Goal: Transaction & Acquisition: Obtain resource

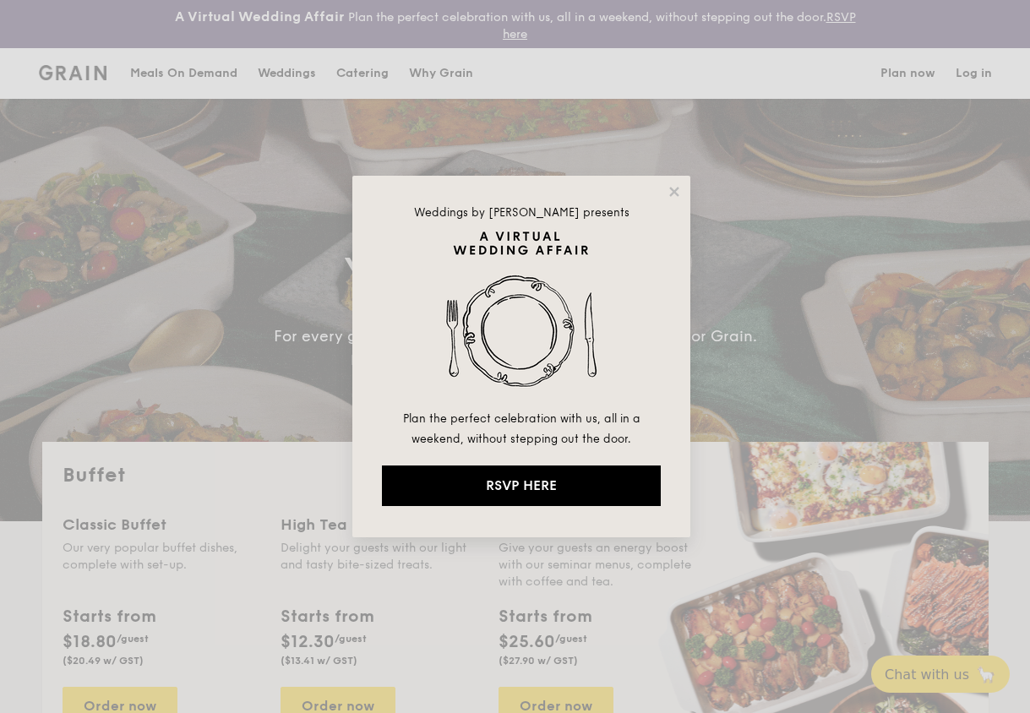
select select
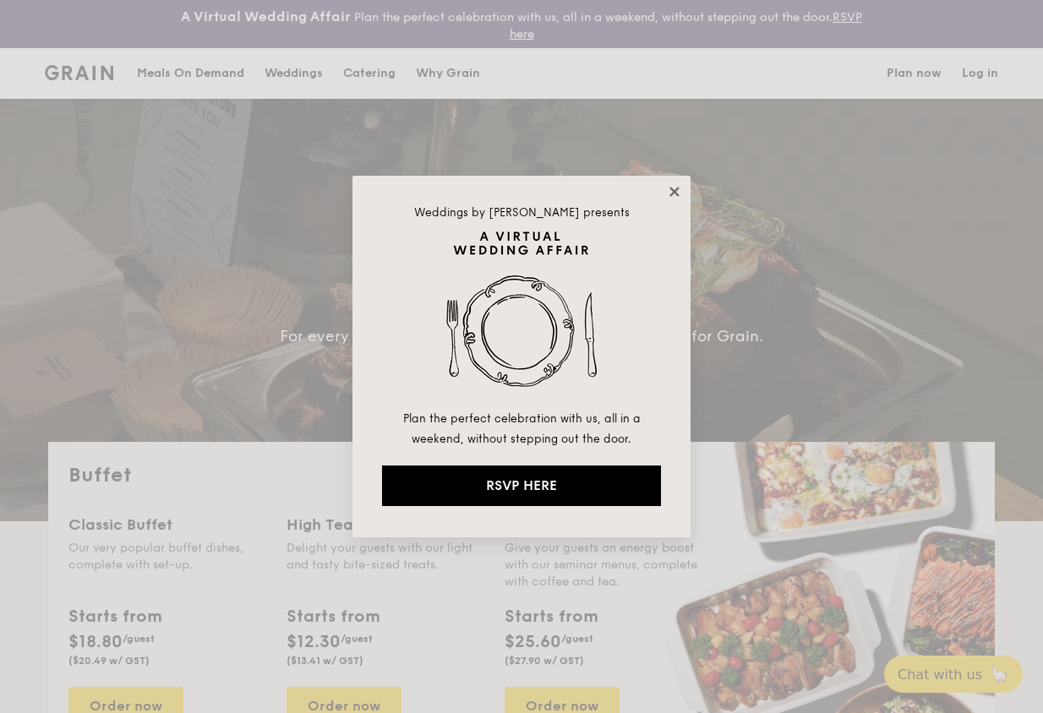
click at [675, 190] on icon at bounding box center [673, 191] width 9 height 9
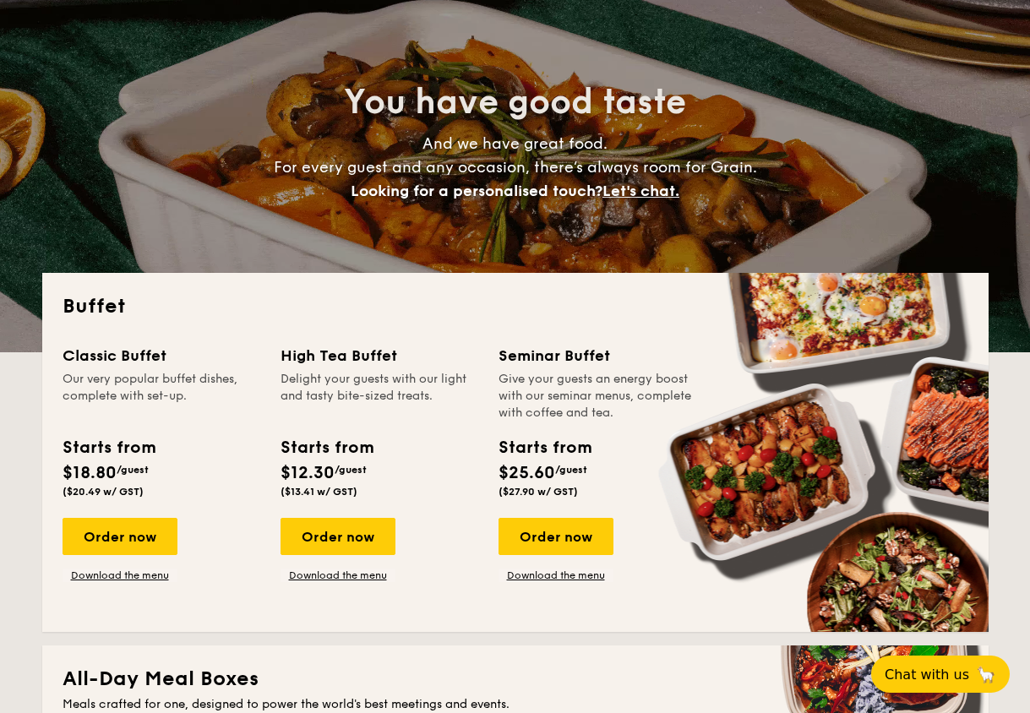
scroll to position [254, 0]
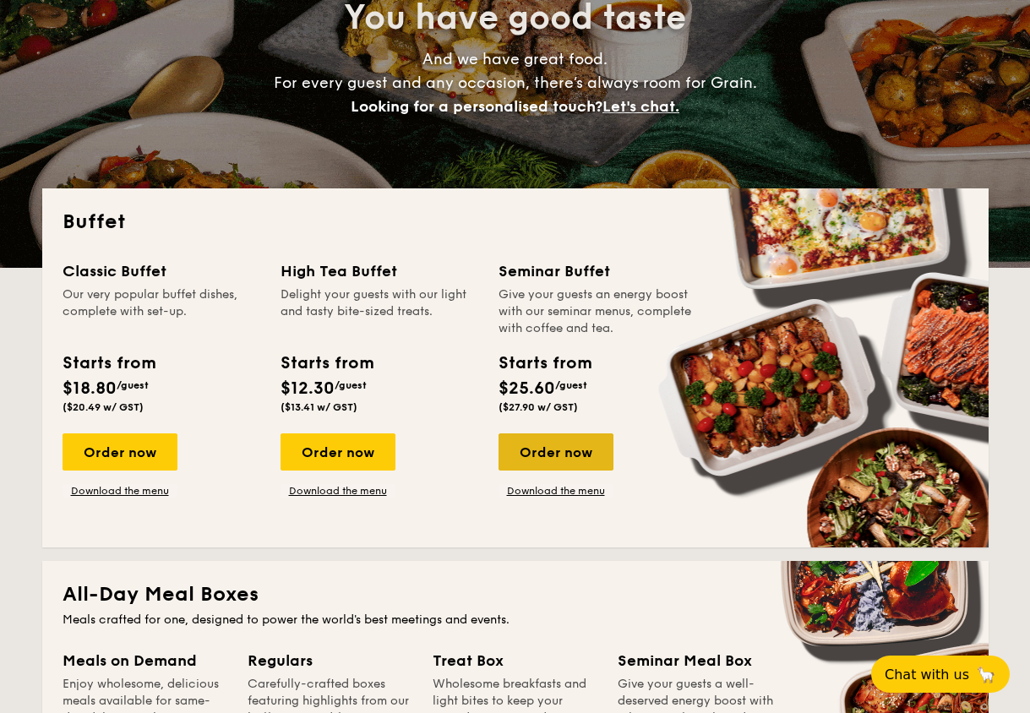
click at [549, 456] on div "Order now" at bounding box center [556, 452] width 115 height 37
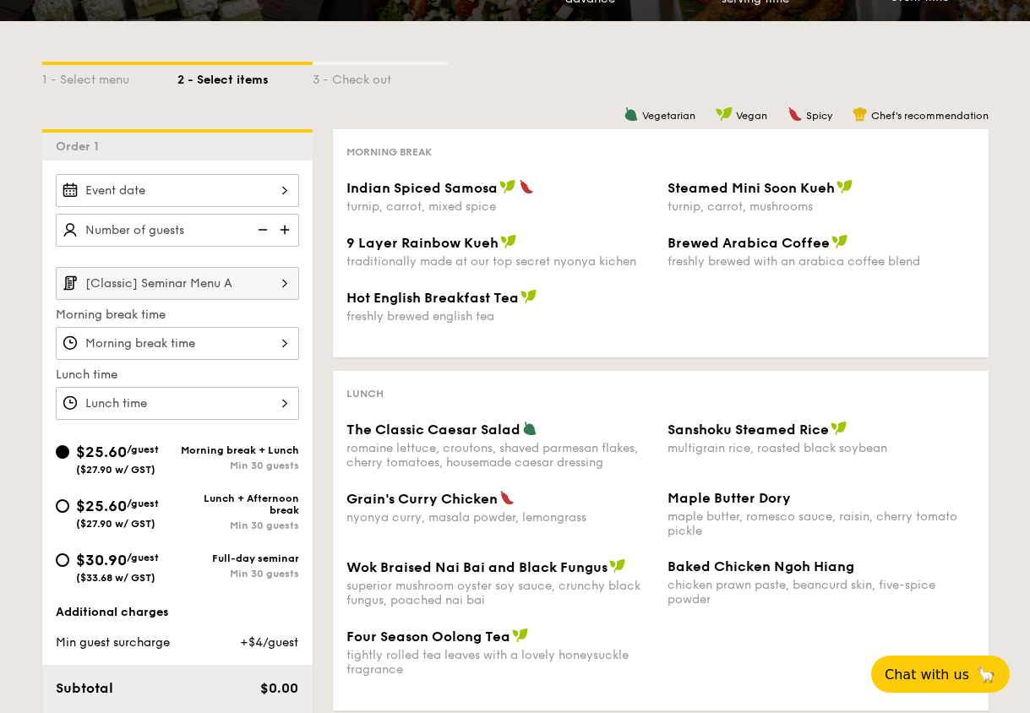
scroll to position [338, 0]
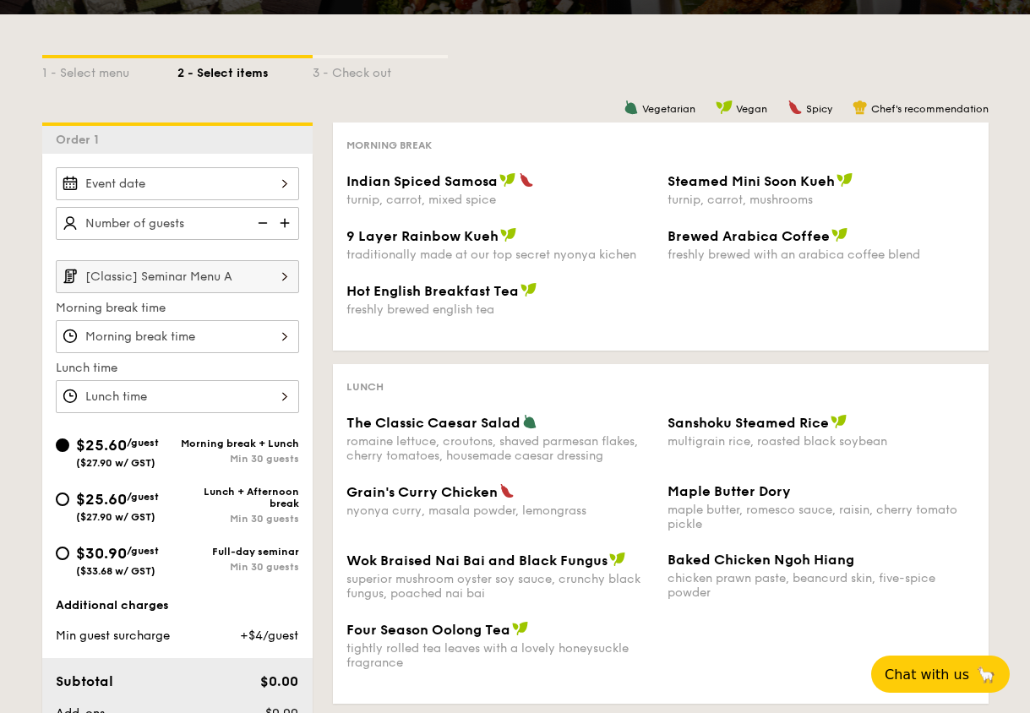
click at [208, 191] on div at bounding box center [177, 183] width 243 height 33
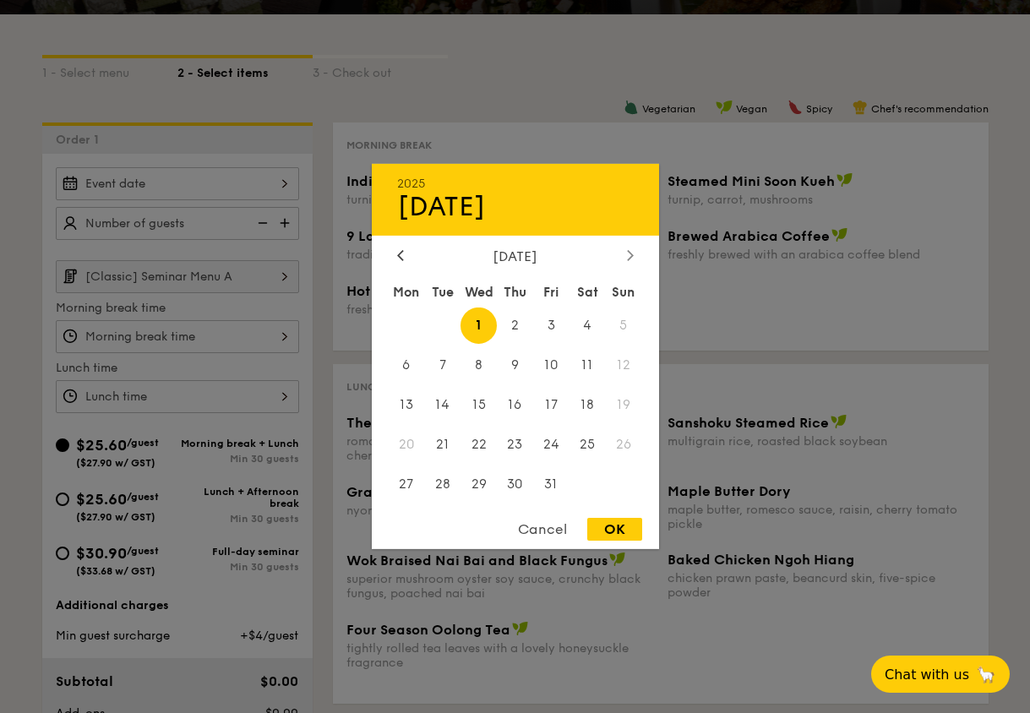
click at [626, 258] on div at bounding box center [630, 256] width 15 height 16
click at [407, 254] on div at bounding box center [400, 256] width 15 height 16
click at [512, 400] on span "16" at bounding box center [515, 405] width 36 height 36
click at [603, 528] on div "OK" at bounding box center [614, 529] width 55 height 23
type input "[DATE]"
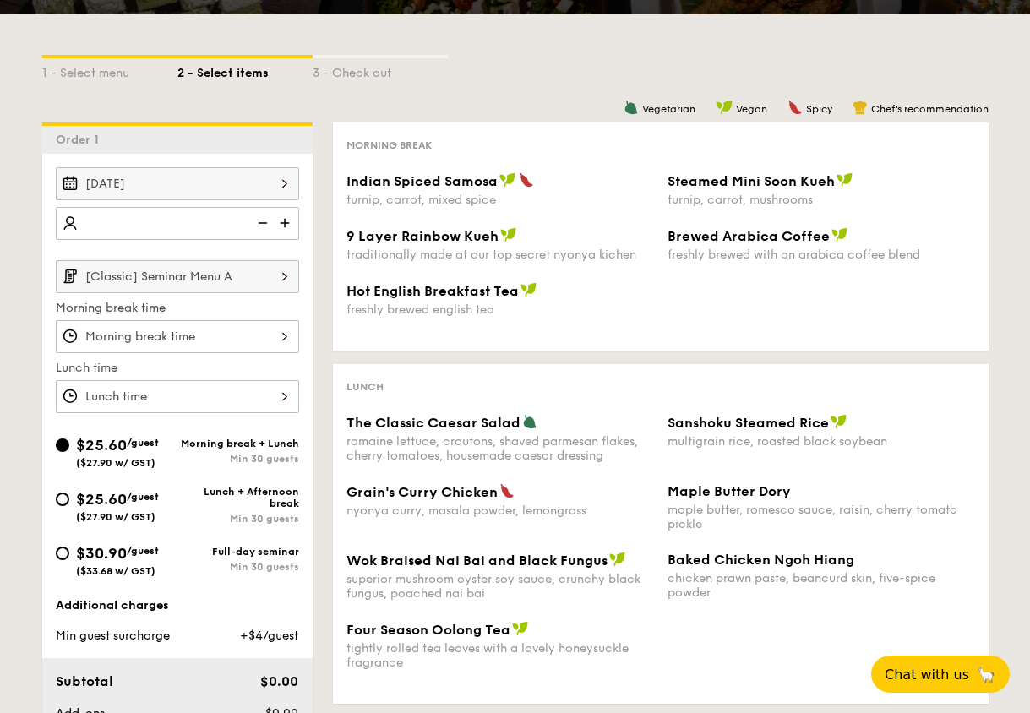
click at [280, 227] on img at bounding box center [286, 223] width 25 height 32
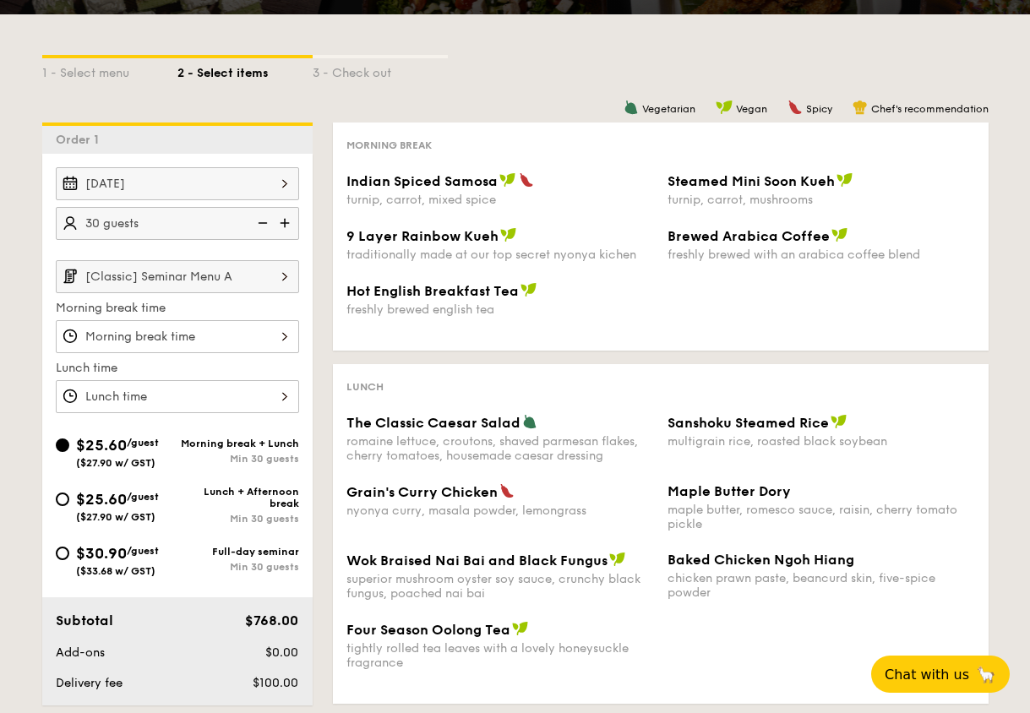
click at [267, 222] on img at bounding box center [260, 223] width 25 height 32
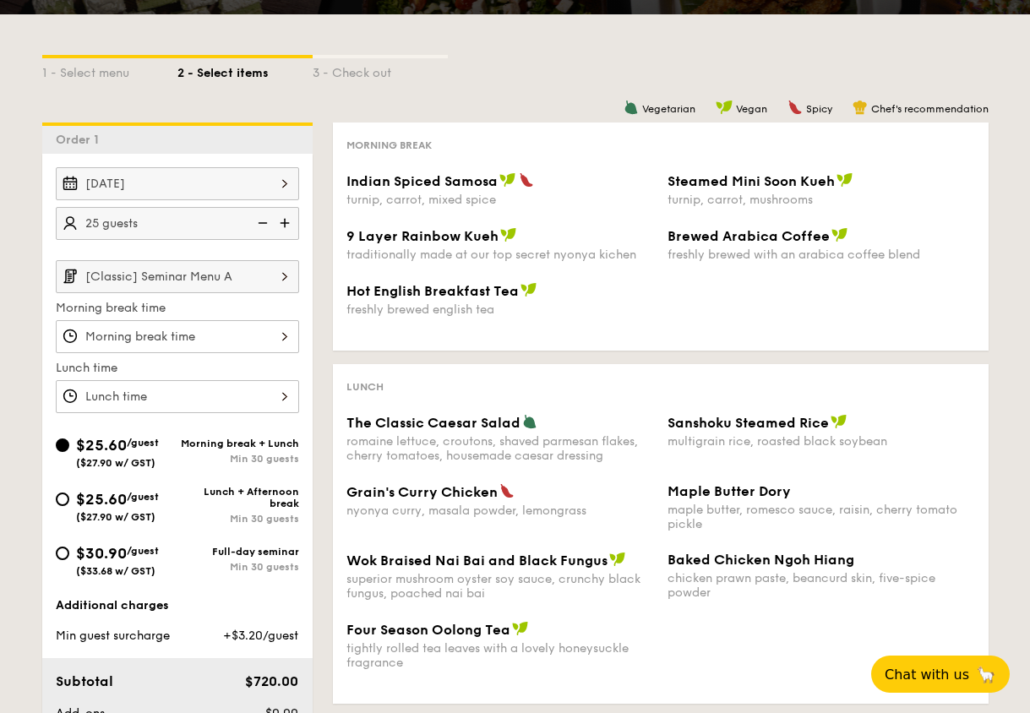
click at [267, 222] on img at bounding box center [260, 223] width 25 height 32
type input "20 guests"
click at [271, 278] on img at bounding box center [284, 276] width 29 height 32
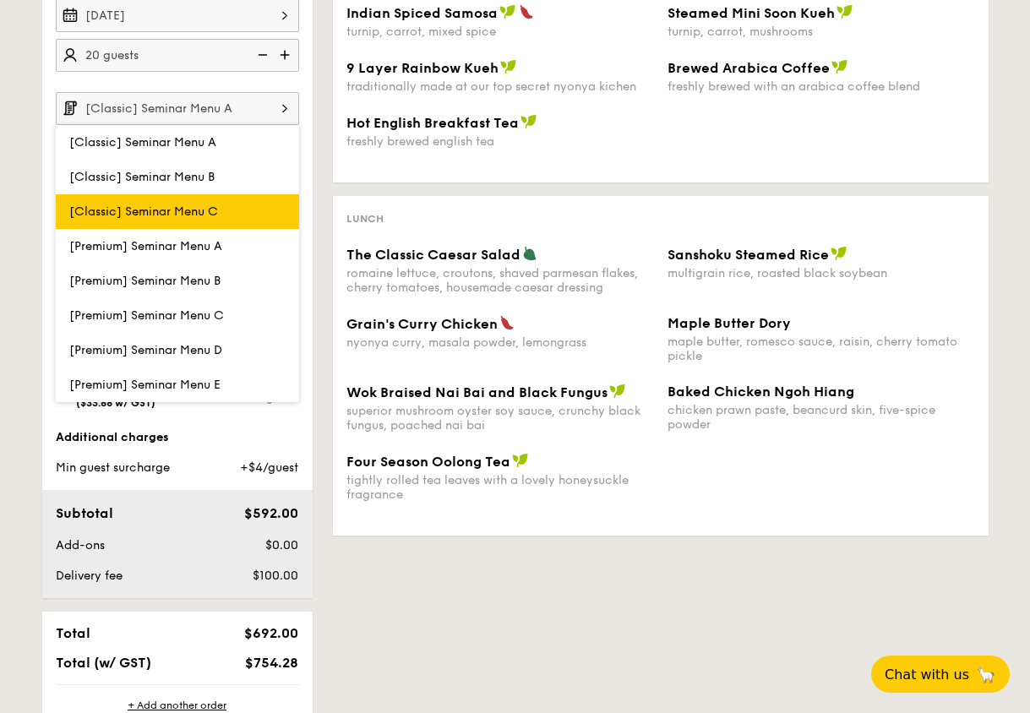
scroll to position [507, 0]
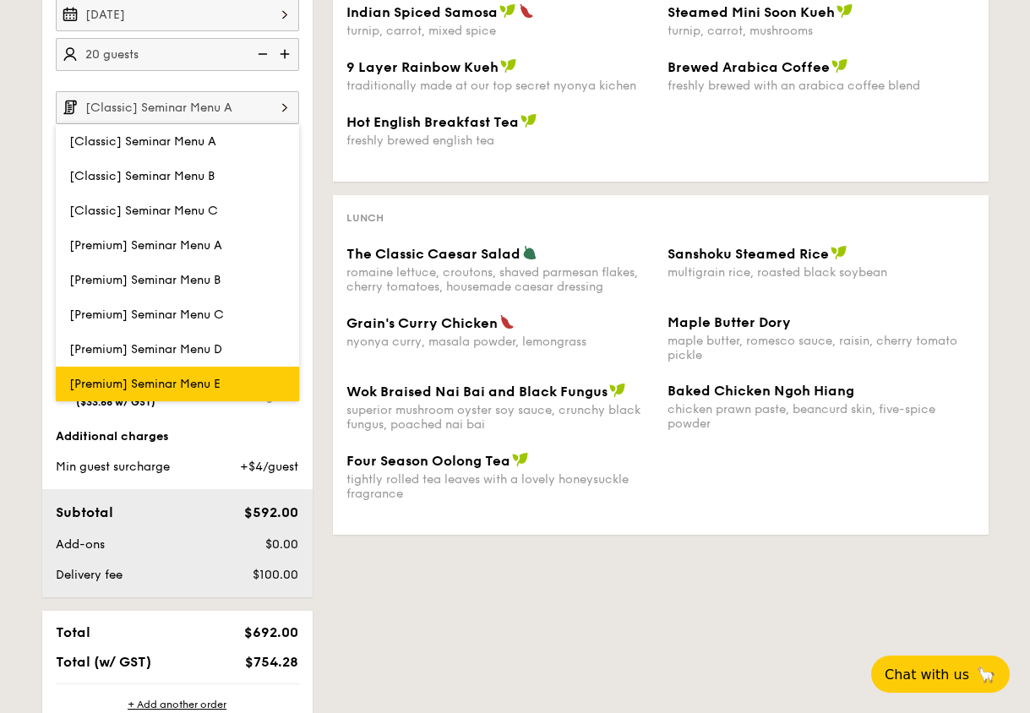
click at [215, 379] on span "[Premium] Seminar Menu E" at bounding box center [144, 384] width 151 height 14
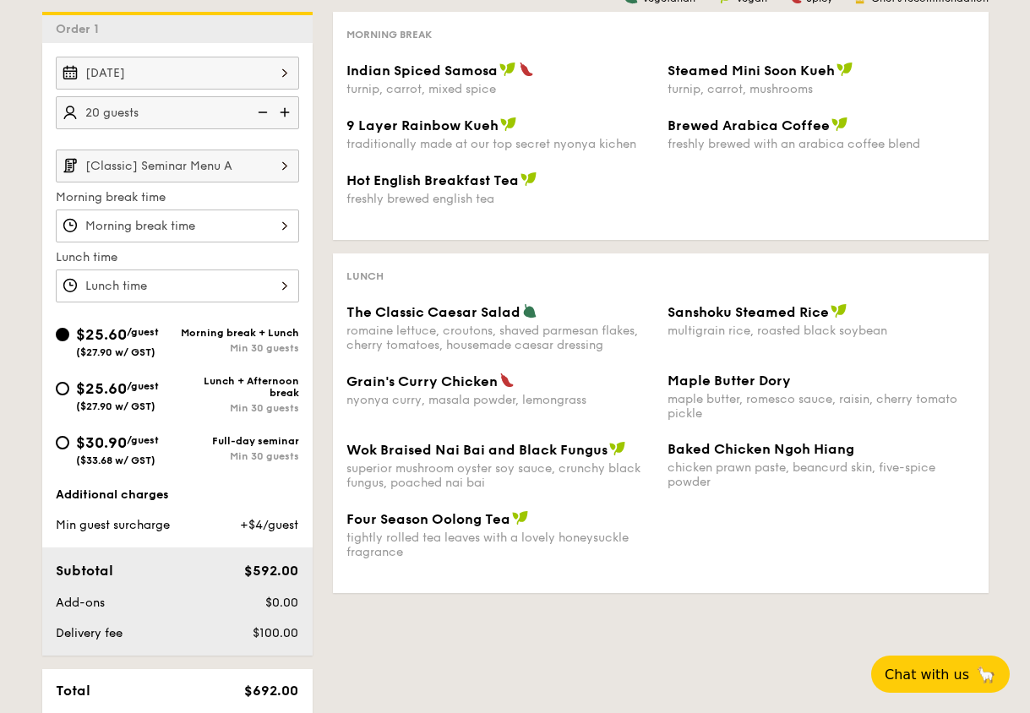
scroll to position [423, 0]
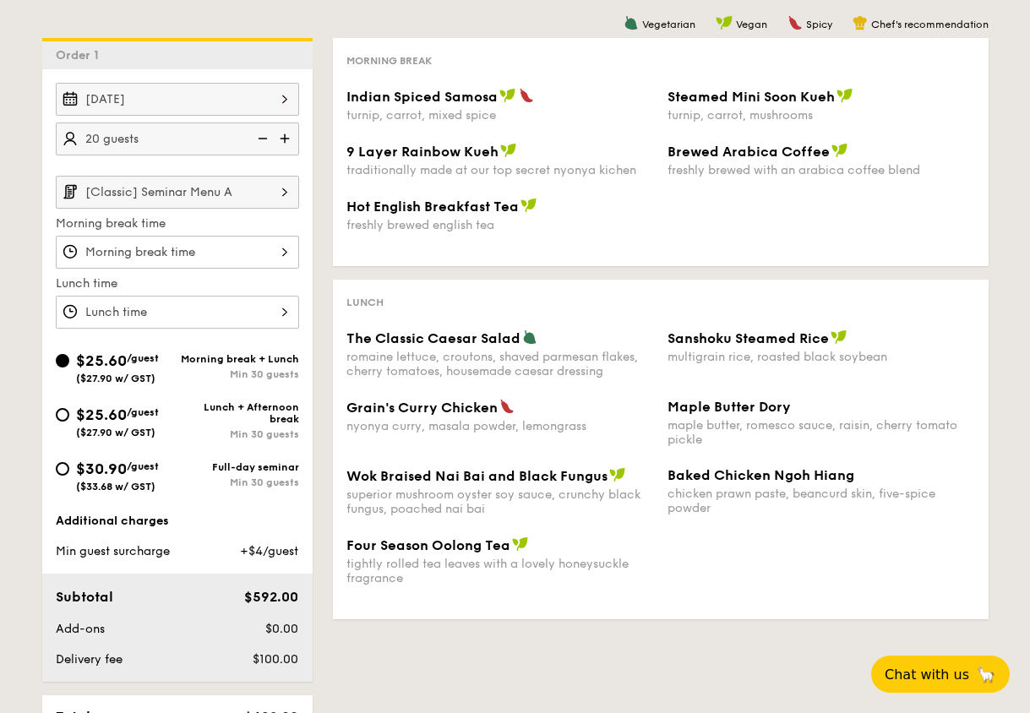
click at [168, 187] on input "[Classic] Seminar Menu A" at bounding box center [177, 192] width 243 height 33
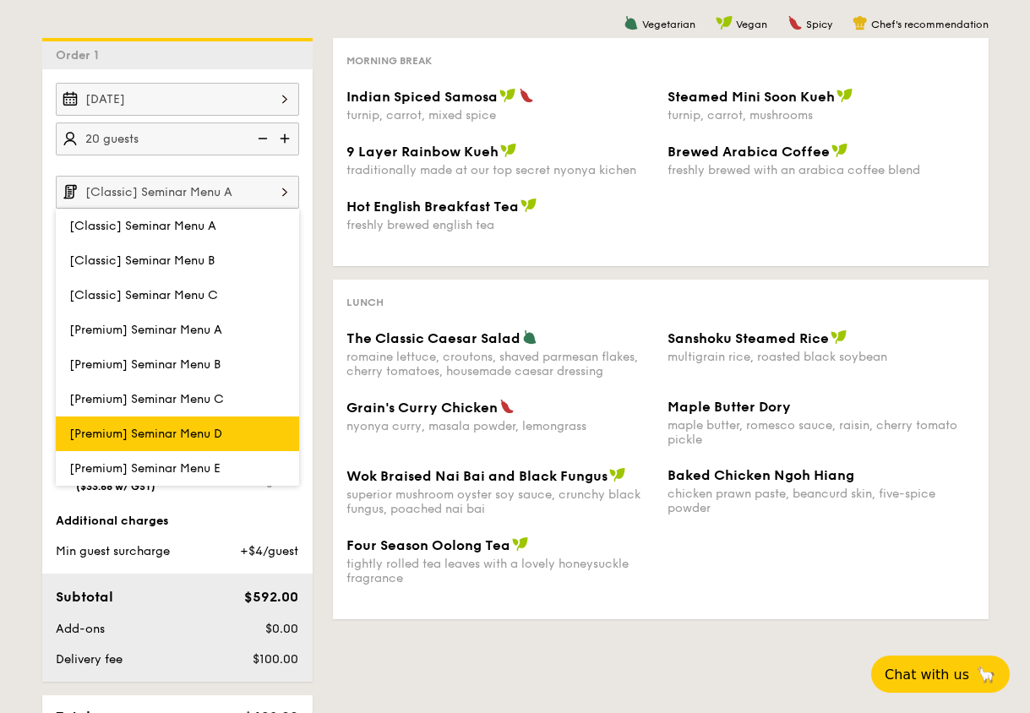
click at [145, 434] on span "[Premium] Seminar Menu D" at bounding box center [145, 434] width 153 height 14
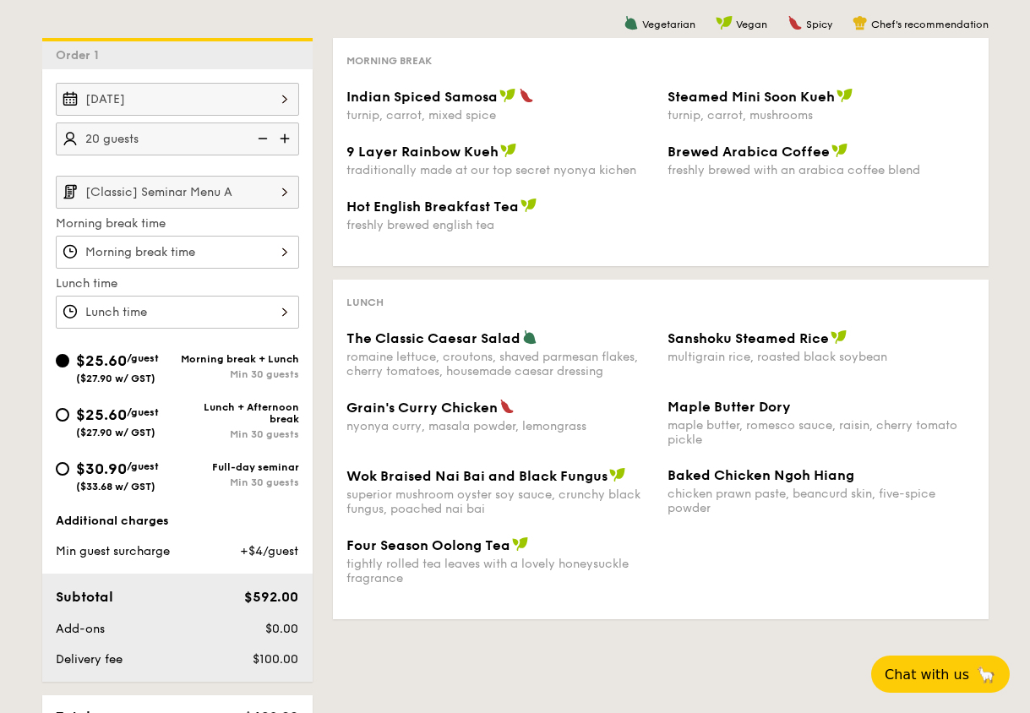
click at [63, 478] on div "$30.90 /guest ($33.68 w/ GST)" at bounding box center [117, 474] width 122 height 35
click at [63, 476] on input "$30.90 /guest ($33.68 w/ GST) Full-day seminar Min 30 guests" at bounding box center [63, 469] width 14 height 14
radio input "true"
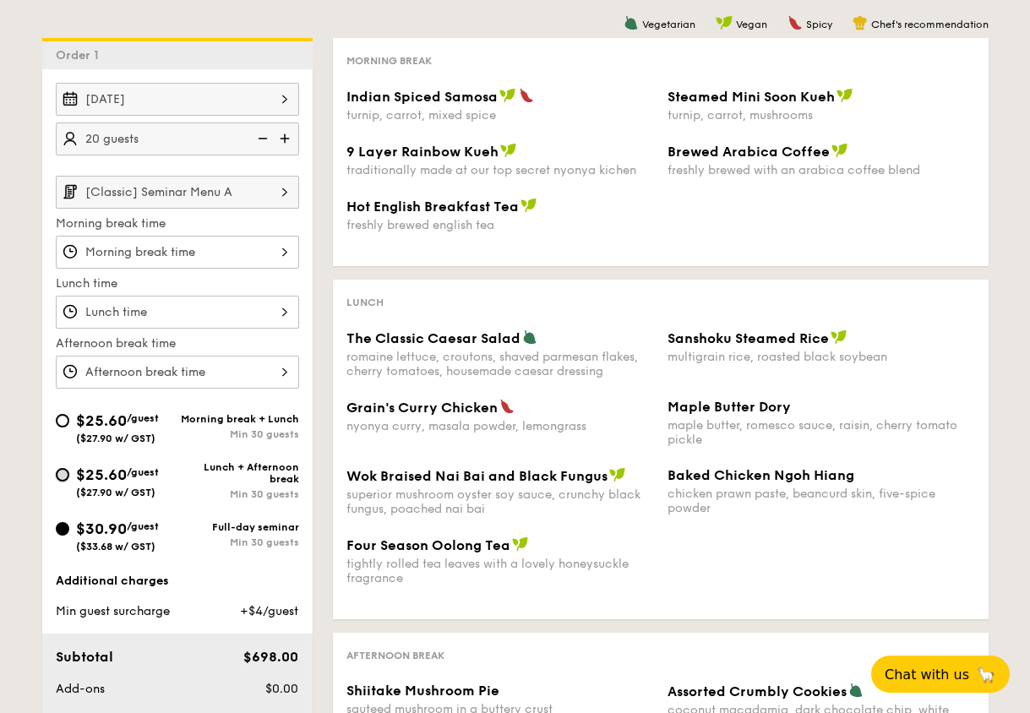
click at [68, 475] on input "$25.60 /guest ($27.90 w/ GST) Lunch + Afternoon break Min 30 guests" at bounding box center [63, 475] width 14 height 14
radio input "true"
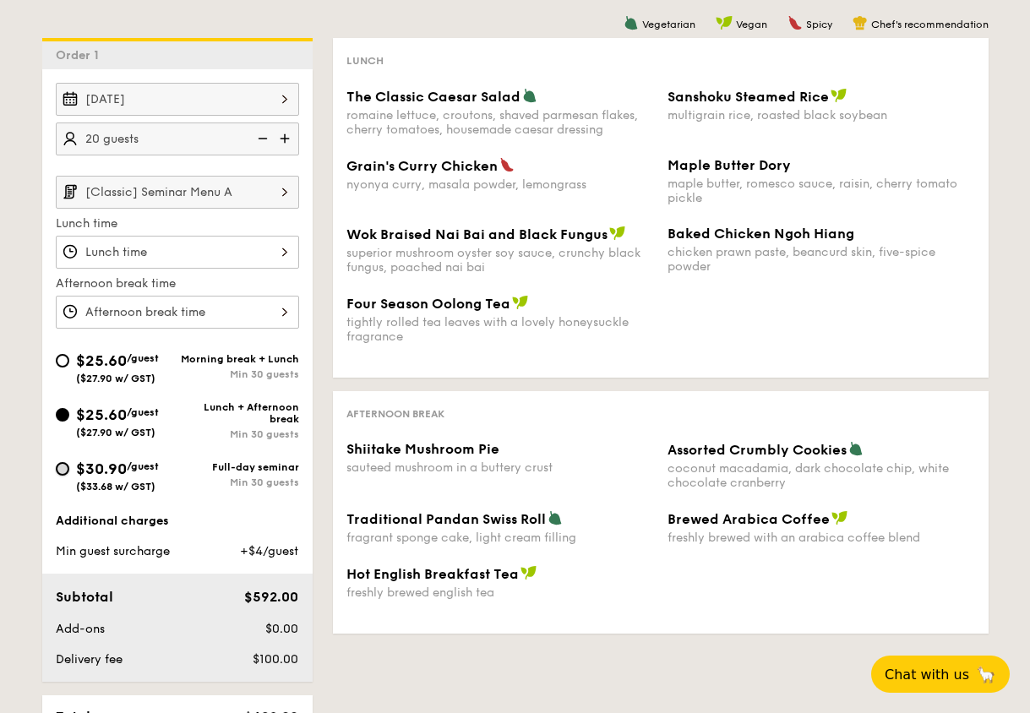
click at [65, 472] on input "$30.90 /guest ($33.68 w/ GST) Full-day seminar Min 30 guests" at bounding box center [63, 469] width 14 height 14
radio input "true"
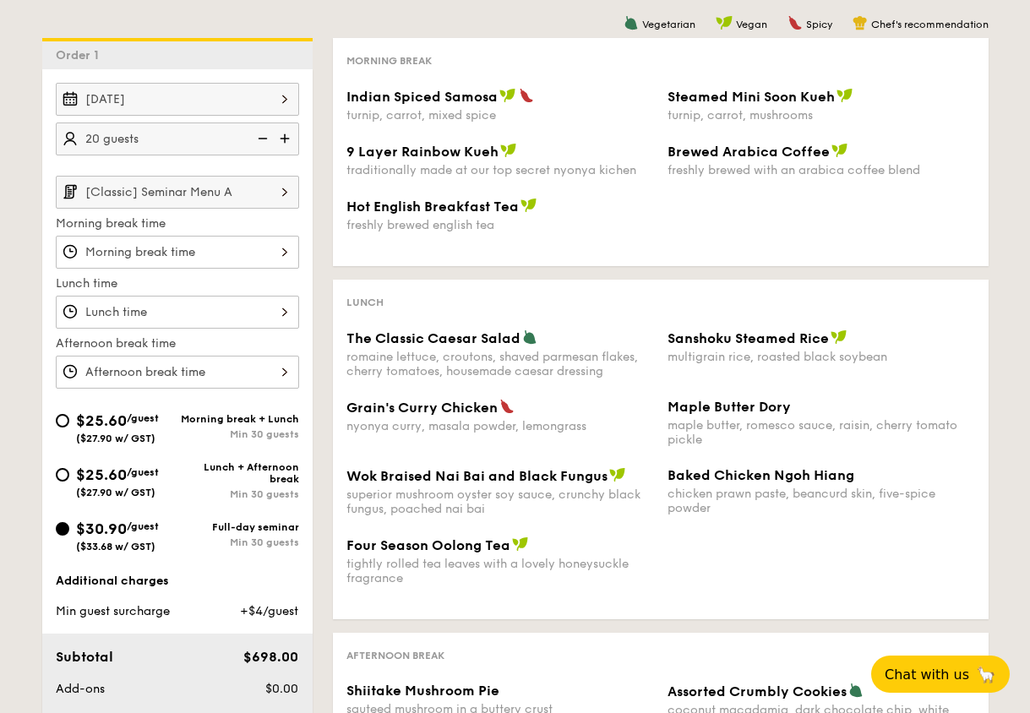
click at [197, 197] on input "[Classic] Seminar Menu A" at bounding box center [177, 192] width 243 height 33
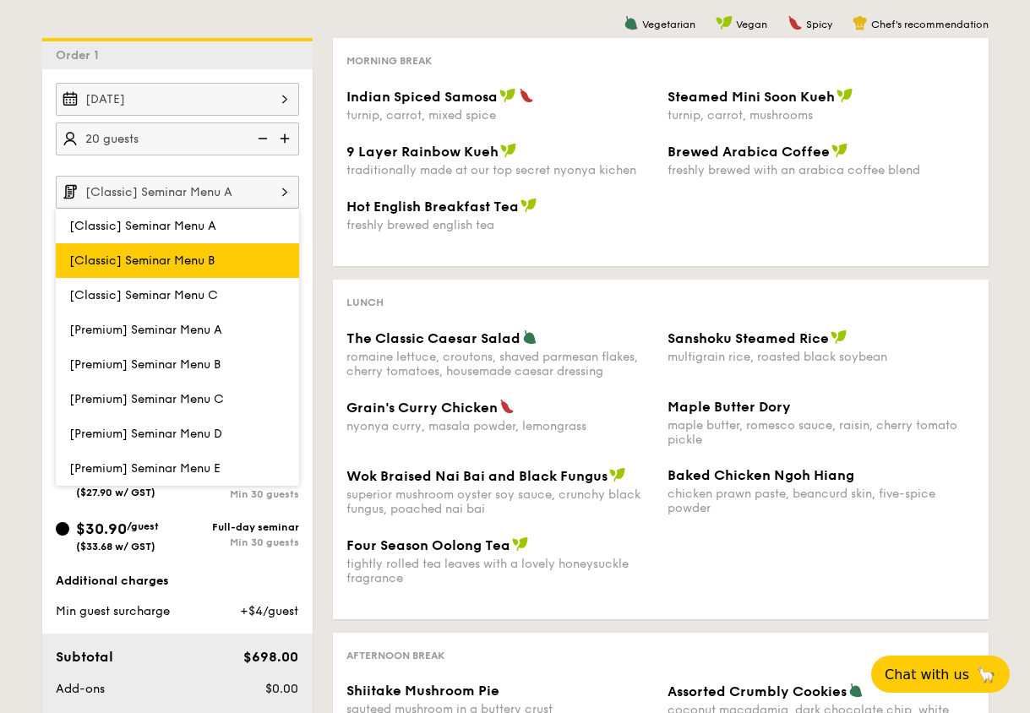
click at [199, 262] on span "[Classic] Seminar Menu B" at bounding box center [141, 261] width 145 height 14
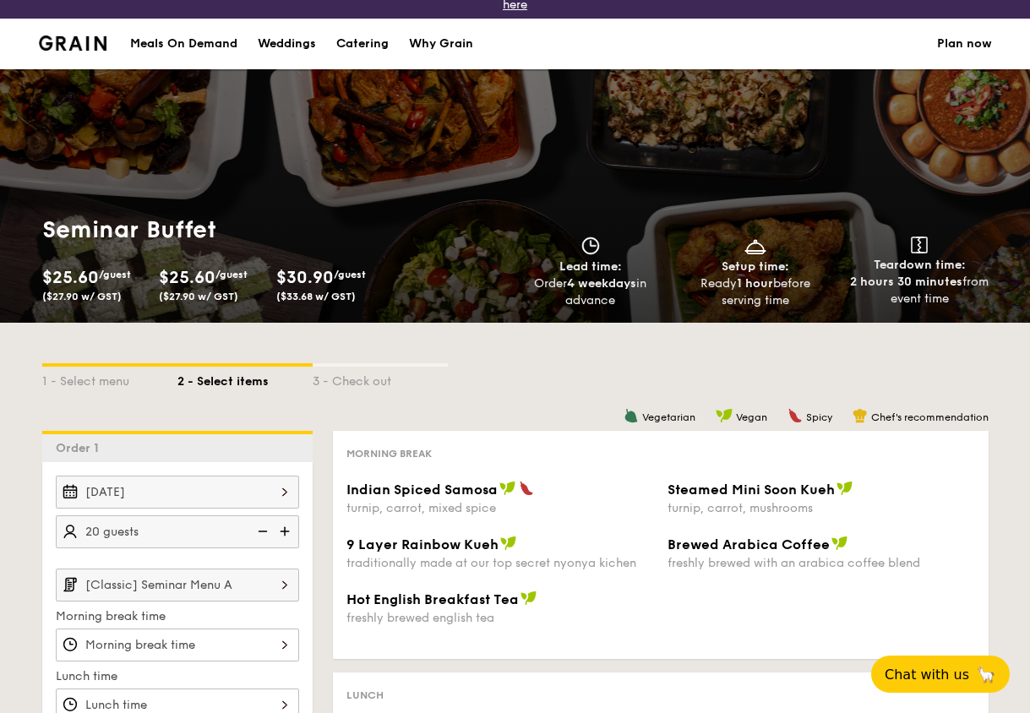
scroll to position [0, 0]
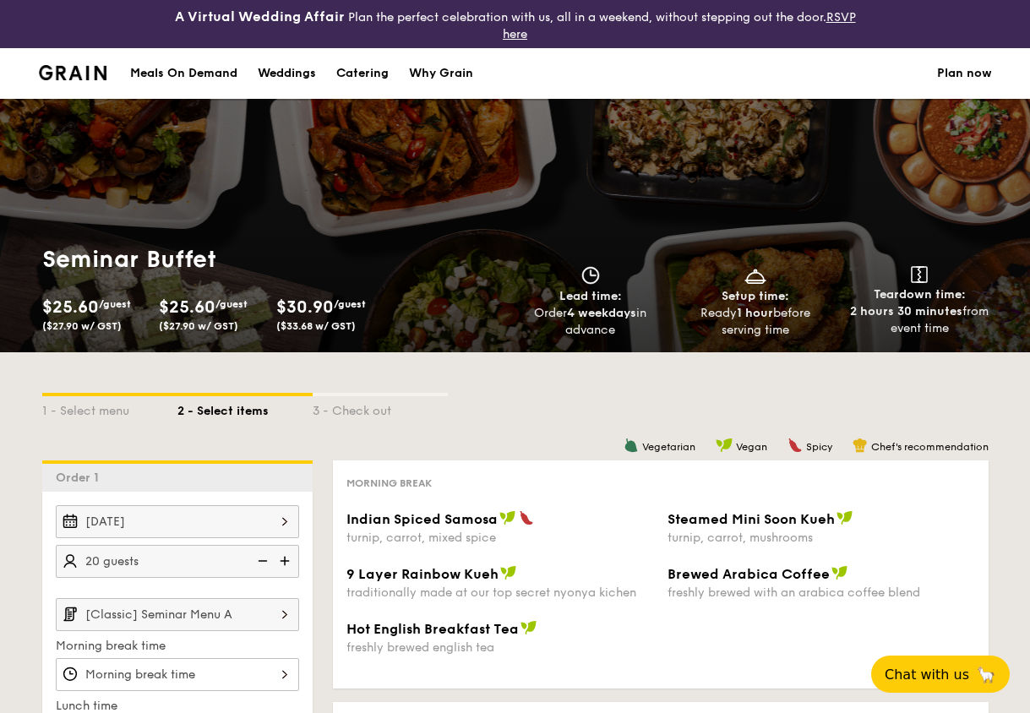
scroll to position [302, 0]
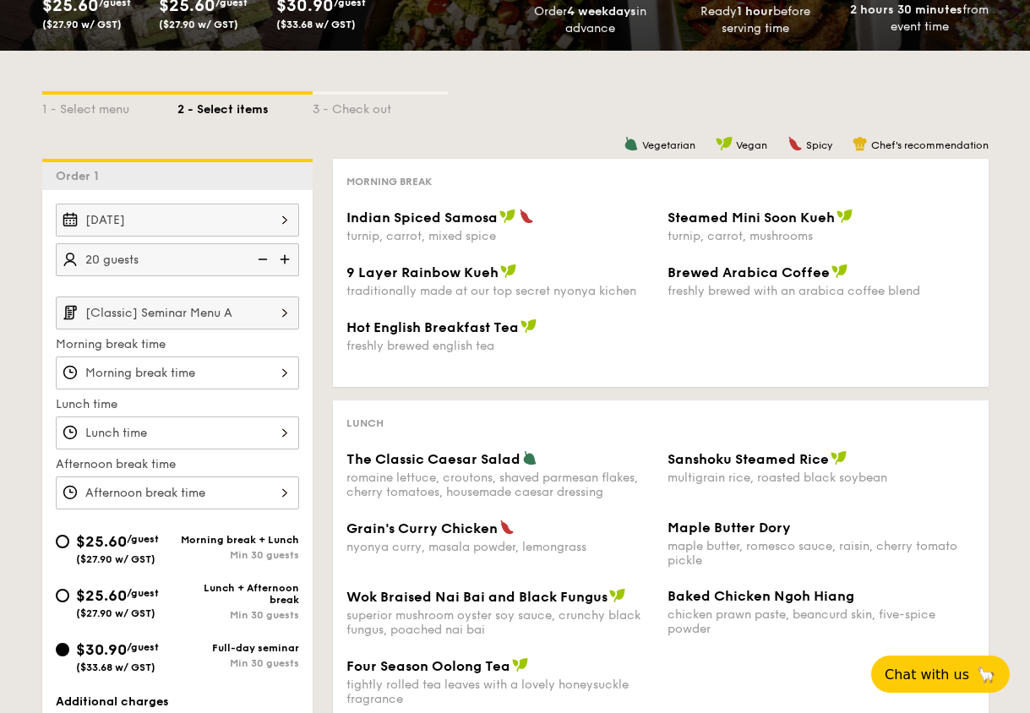
select select
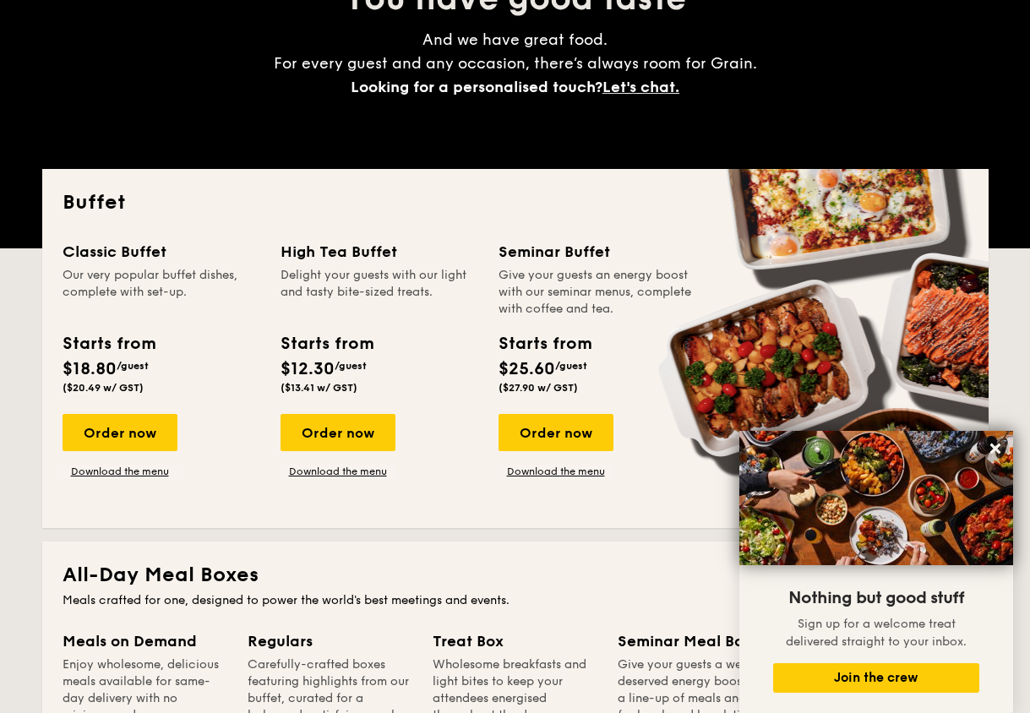
scroll to position [338, 0]
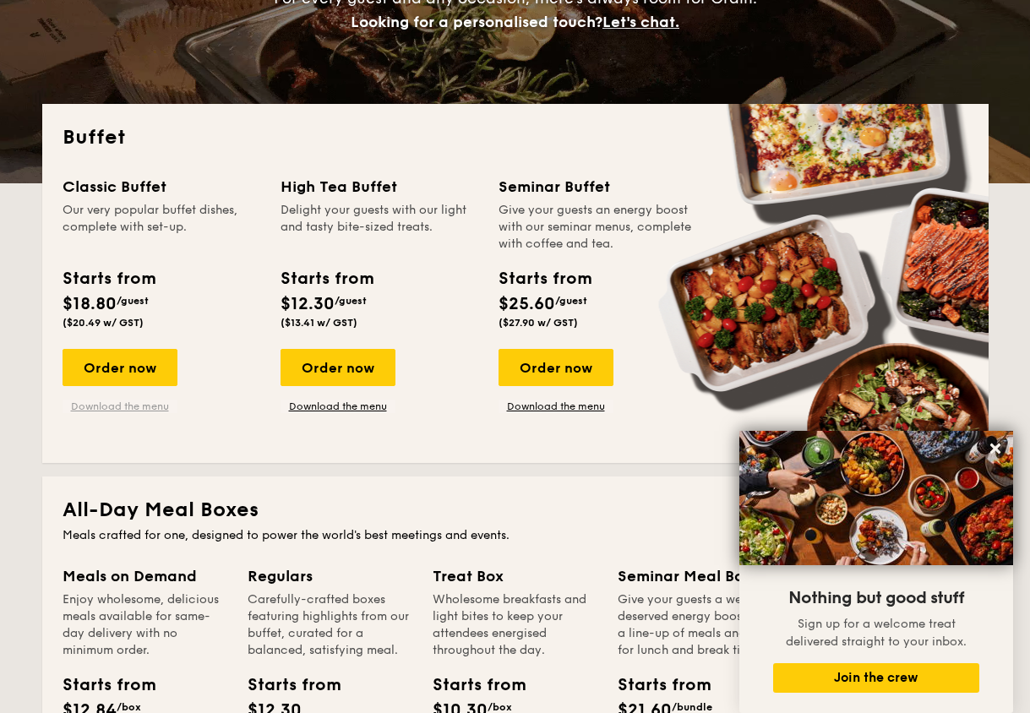
click at [152, 408] on link "Download the menu" at bounding box center [120, 407] width 115 height 14
